Goal: Task Accomplishment & Management: Manage account settings

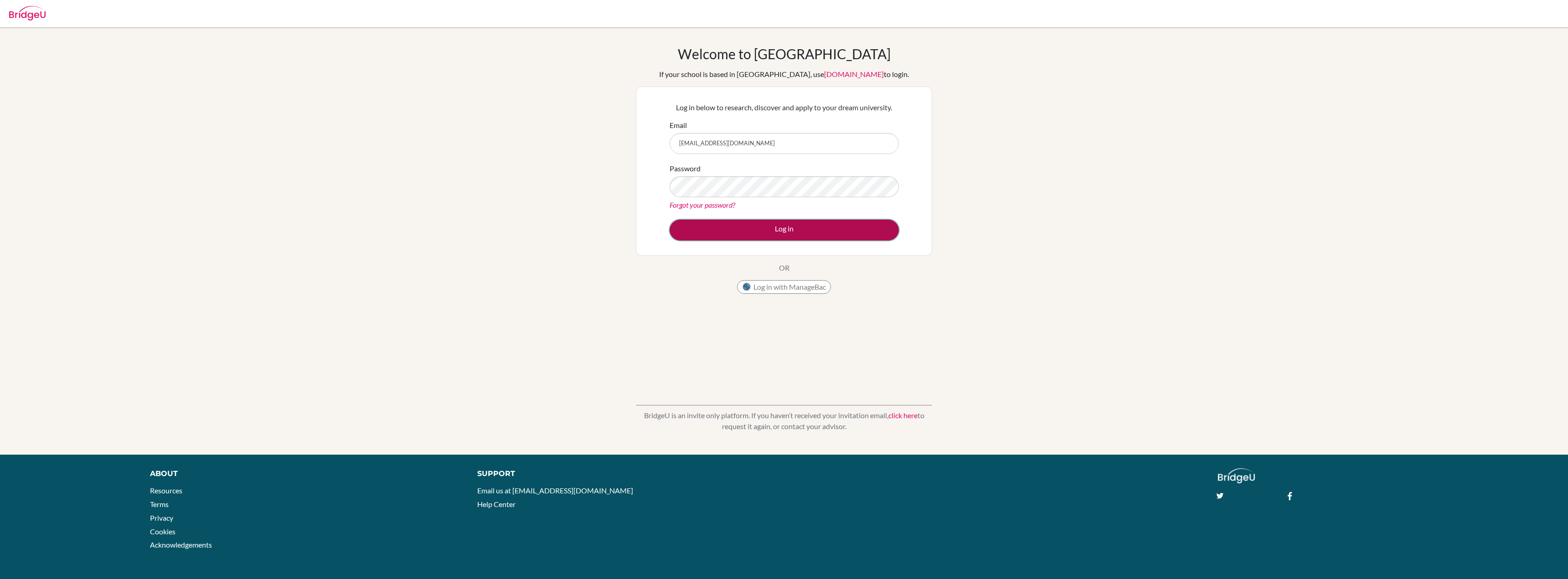
click at [729, 237] on button "Log in" at bounding box center [784, 230] width 230 height 21
click at [733, 233] on button "Log in" at bounding box center [784, 230] width 230 height 21
click at [716, 202] on link "Forgot your password?" at bounding box center [702, 205] width 66 height 9
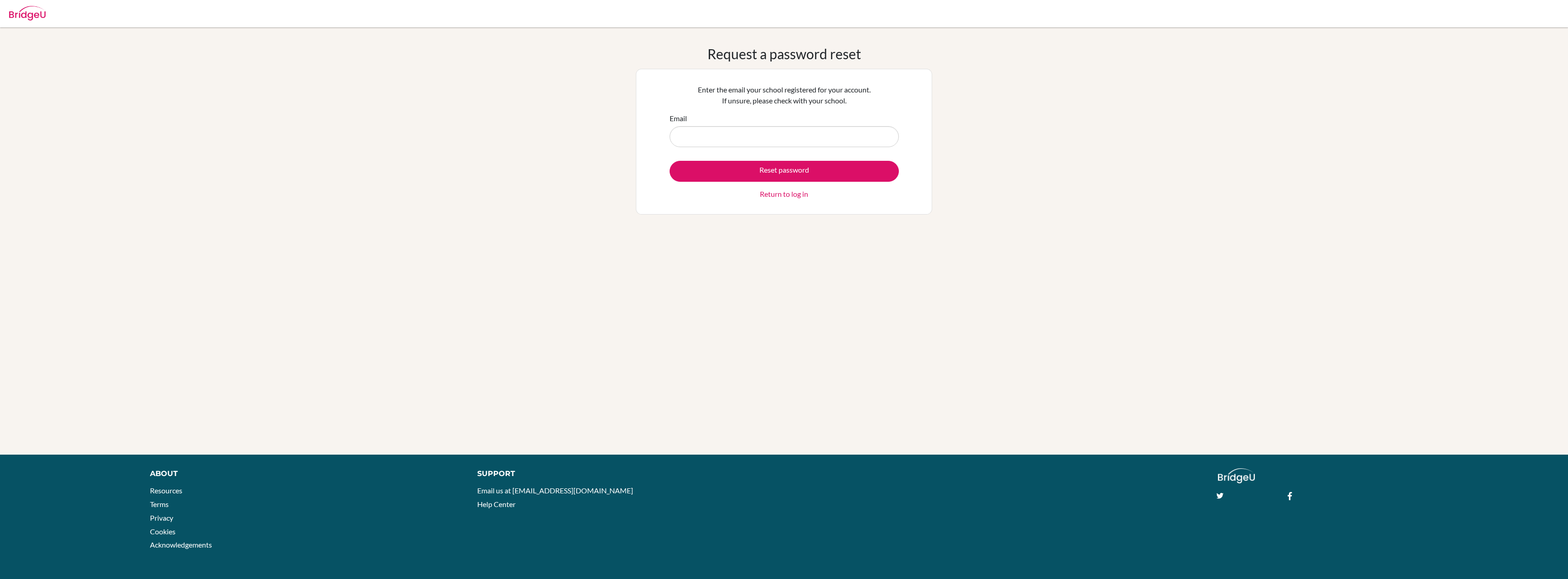
type input "[EMAIL_ADDRESS][DOMAIN_NAME]"
click at [730, 172] on button "Reset password" at bounding box center [784, 171] width 230 height 21
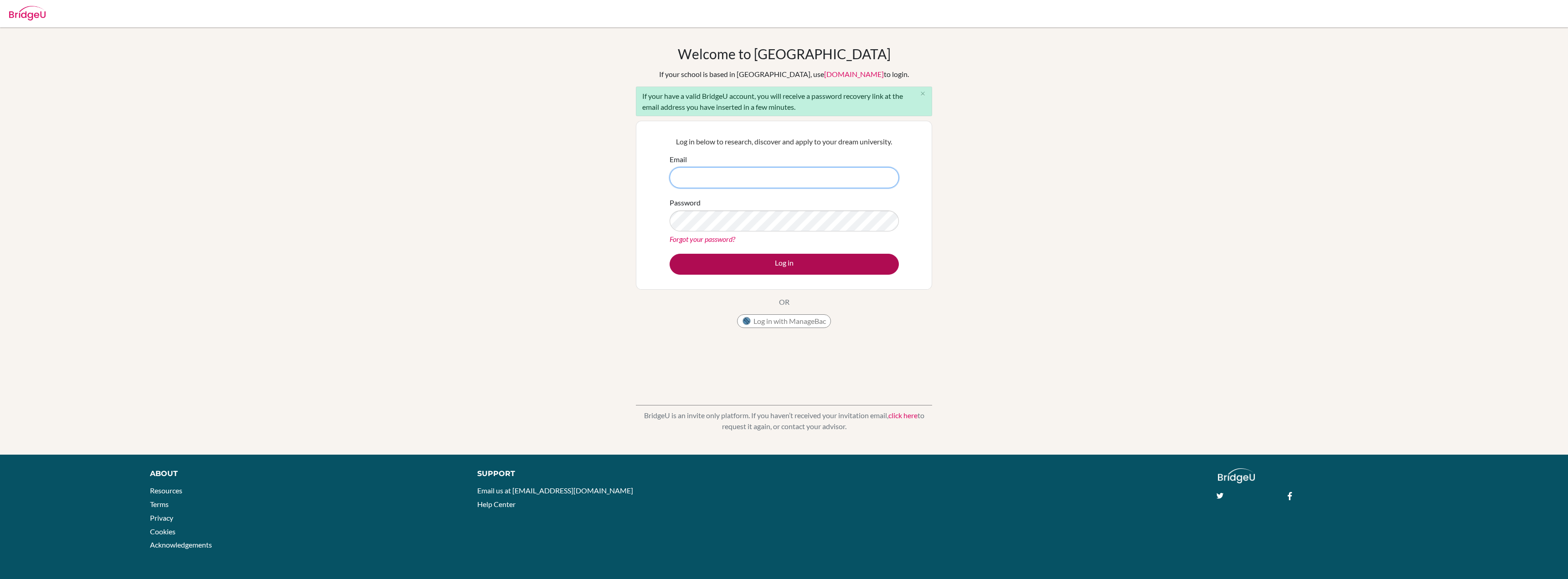
type input "[EMAIL_ADDRESS][DOMAIN_NAME]"
click at [751, 266] on button "Log in" at bounding box center [784, 264] width 230 height 21
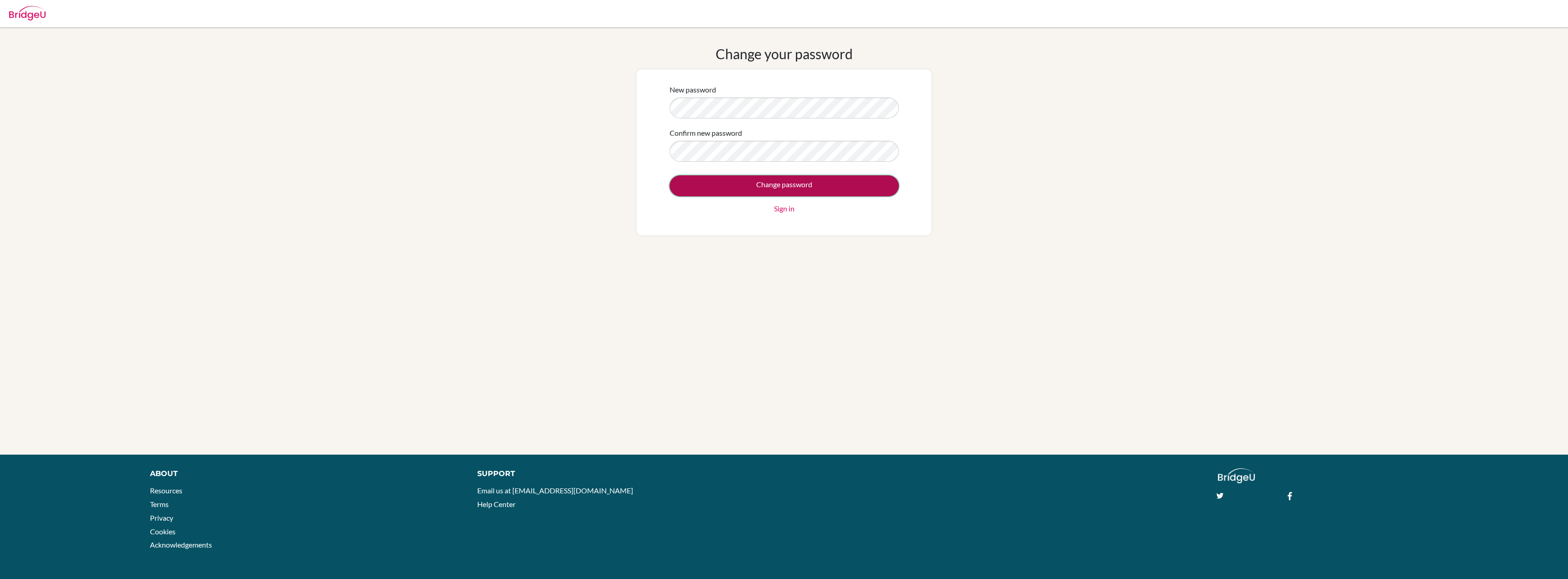
click at [688, 186] on input "Change password" at bounding box center [784, 186] width 230 height 21
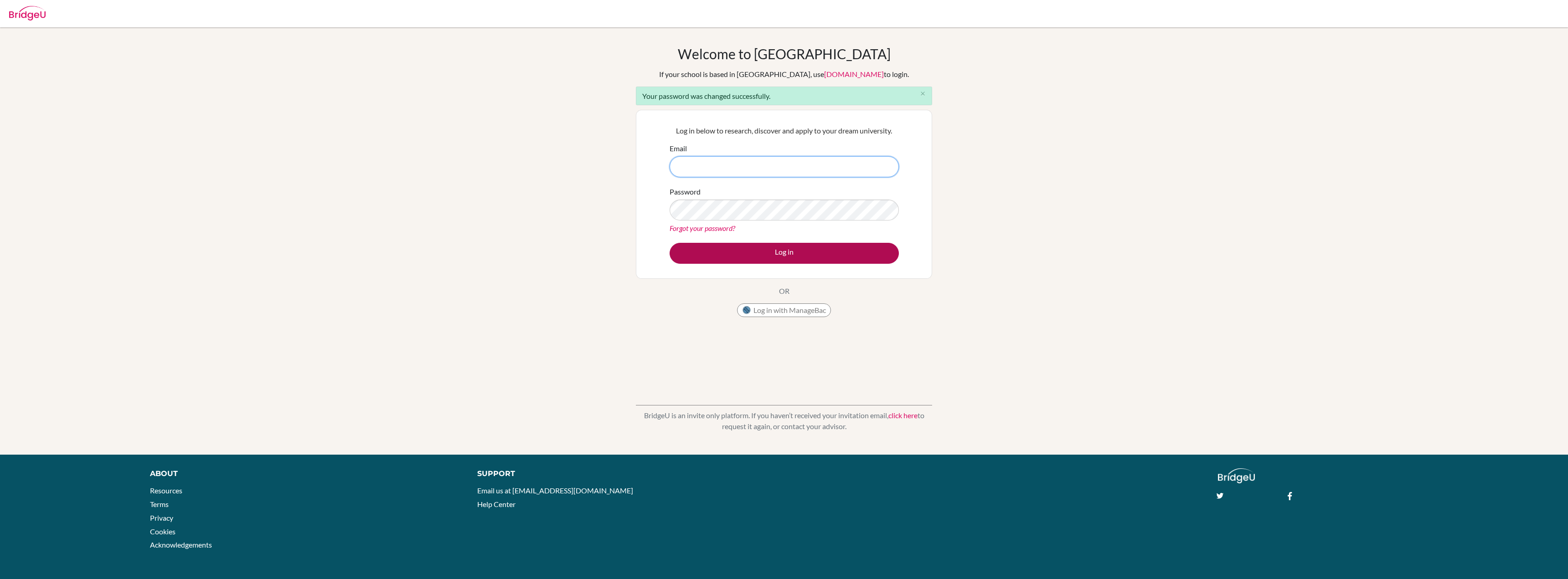
type input "[EMAIL_ADDRESS][DOMAIN_NAME]"
click at [830, 259] on button "Log in" at bounding box center [784, 253] width 230 height 21
